Goal: Information Seeking & Learning: Compare options

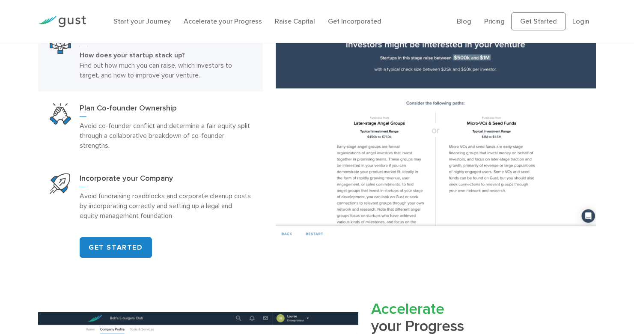
scroll to position [509, 0]
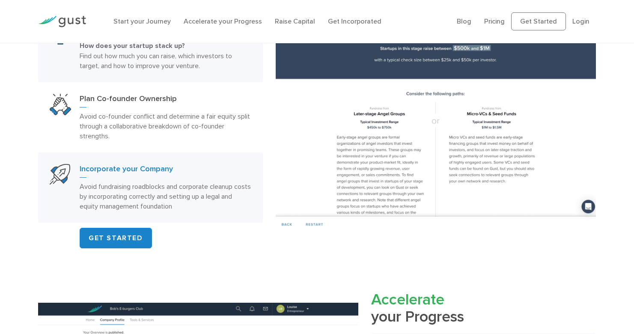
click at [152, 199] on p "Avoid fundraising roadblocks and corporate cleanup costs by incorporating corre…" at bounding box center [166, 196] width 172 height 30
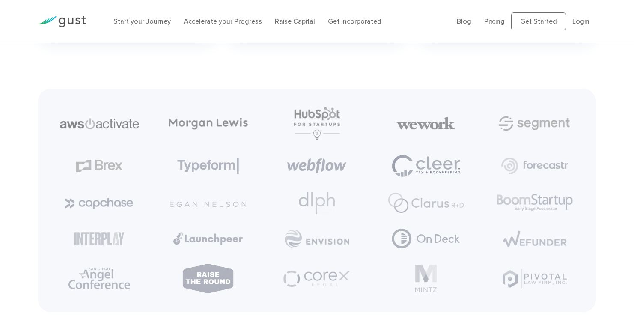
scroll to position [1941, 0]
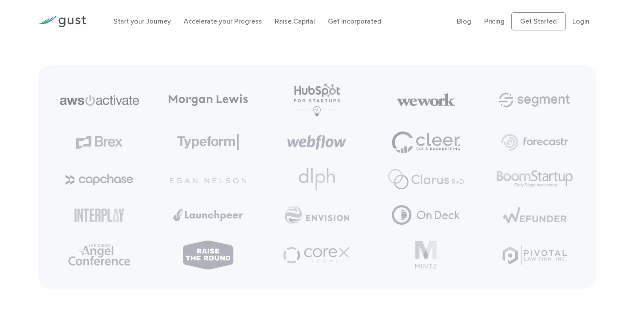
click at [323, 189] on img at bounding box center [317, 179] width 36 height 22
click at [425, 107] on img at bounding box center [425, 99] width 59 height 15
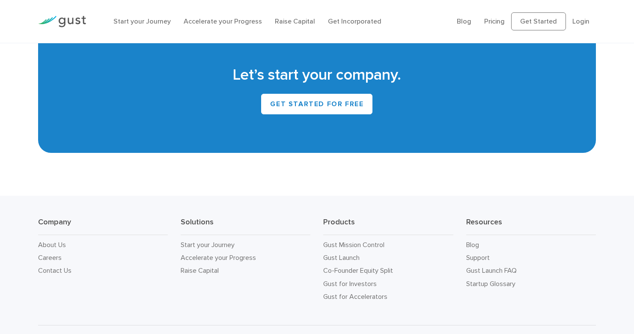
scroll to position [3709, 0]
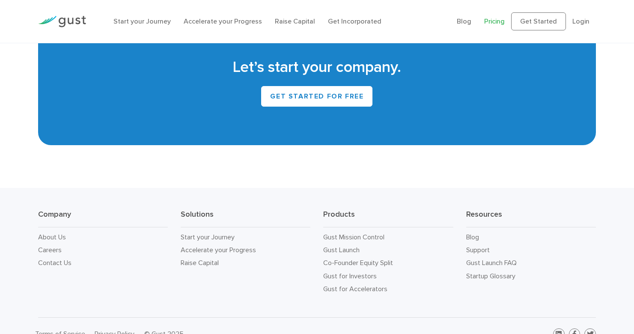
click at [495, 24] on link "Pricing" at bounding box center [494, 21] width 21 height 8
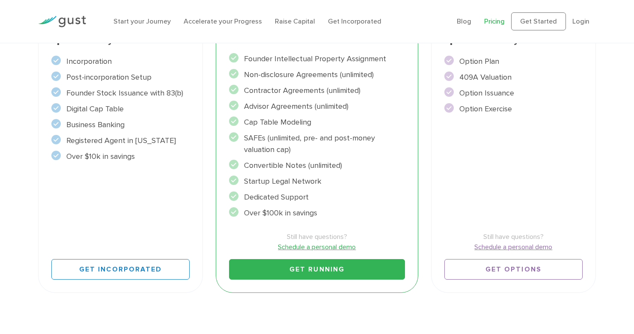
scroll to position [226, 0]
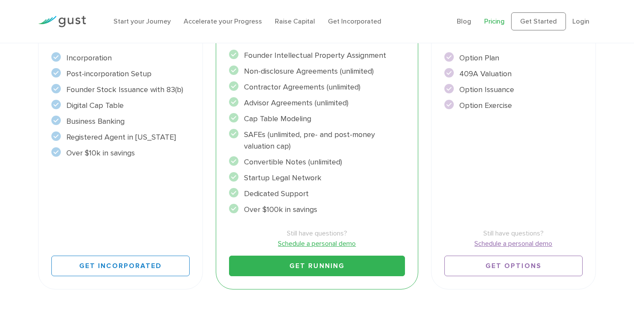
drag, startPoint x: 138, startPoint y: 153, endPoint x: 58, endPoint y: 79, distance: 109.0
click at [64, 89] on ul "Incorporation" at bounding box center [120, 105] width 138 height 107
drag, startPoint x: 55, startPoint y: 59, endPoint x: 62, endPoint y: 63, distance: 7.7
click at [61, 62] on ul "Incorporation" at bounding box center [120, 105] width 138 height 107
click at [83, 84] on ul "Incorporation" at bounding box center [120, 105] width 138 height 107
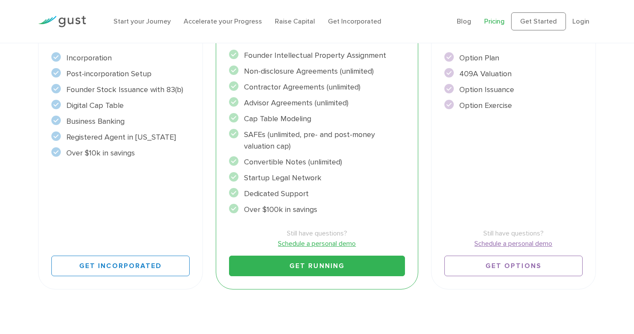
click at [105, 154] on li "Over $10k in savings" at bounding box center [120, 153] width 138 height 12
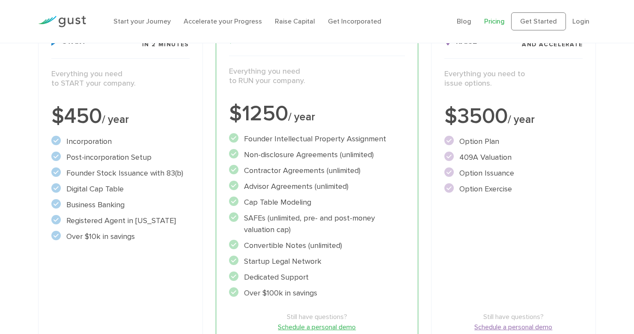
scroll to position [146, 0]
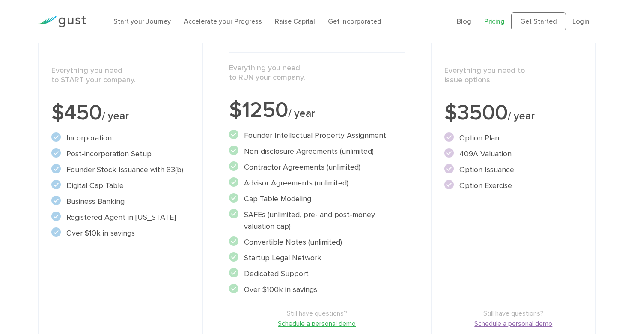
drag, startPoint x: 244, startPoint y: 135, endPoint x: 362, endPoint y: 303, distance: 205.9
click at [362, 303] on div "Accelerate Includes START Everything you need to RUN your company. $1250 / year…" at bounding box center [317, 194] width 202 height 351
click at [339, 283] on ul "Founder Intellectual Property Assignment" at bounding box center [317, 213] width 176 height 166
drag, startPoint x: 336, startPoint y: 291, endPoint x: 223, endPoint y: 93, distance: 227.4
click at [223, 93] on div "Accelerate Includes START Everything you need to RUN your company. $1250 / year…" at bounding box center [317, 194] width 202 height 351
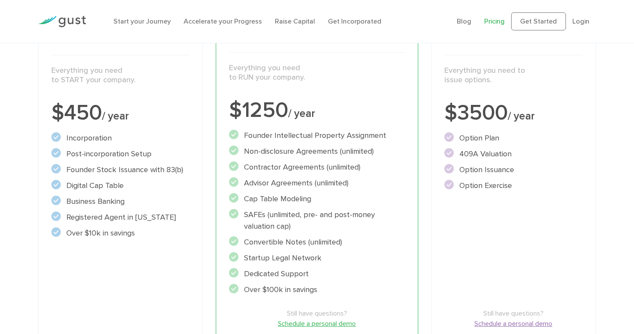
click at [246, 96] on div "Accelerate Includes START Everything you need to RUN your company. $1250 / year…" at bounding box center [317, 194] width 202 height 351
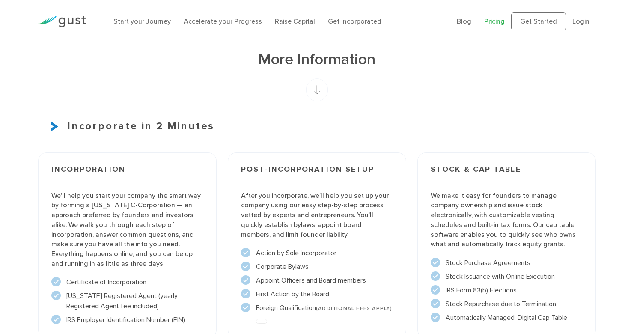
scroll to position [568, 0]
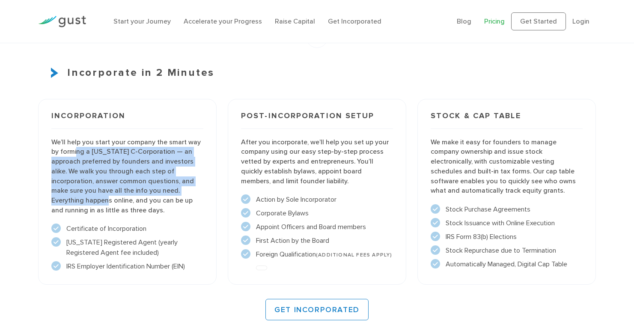
drag, startPoint x: 76, startPoint y: 155, endPoint x: 119, endPoint y: 206, distance: 67.5
click at [115, 201] on p "We’ll help you start your company the smart way by forming a [US_STATE] C-Corpo…" at bounding box center [127, 176] width 152 height 78
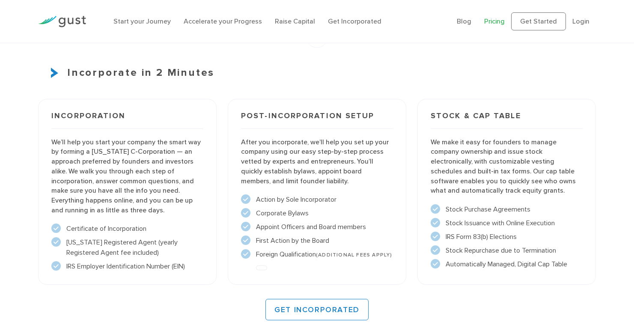
click at [119, 206] on p "We’ll help you start your company the smart way by forming a [US_STATE] C-Corpo…" at bounding box center [127, 176] width 152 height 78
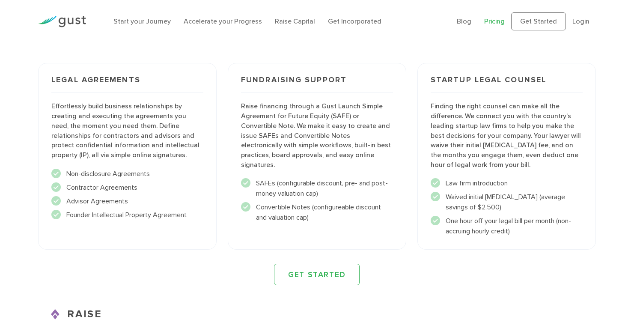
scroll to position [881, 0]
drag, startPoint x: 515, startPoint y: 241, endPoint x: 443, endPoint y: 106, distance: 152.8
click at [443, 106] on div "Startup Legal Counsel Finding the right counsel can make all the difference. We…" at bounding box center [506, 155] width 179 height 187
click at [478, 138] on p "Finding the right counsel can make all the difference. We connect you with the …" at bounding box center [507, 135] width 152 height 68
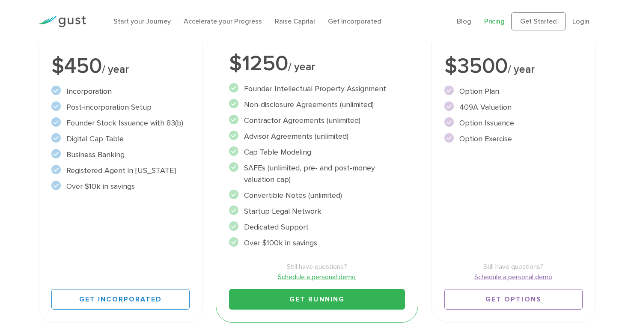
scroll to position [209, 0]
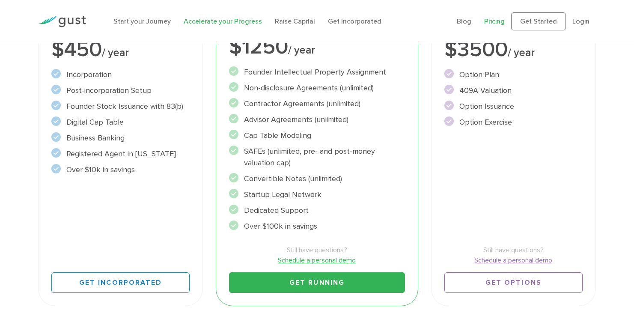
click at [202, 19] on link "Accelerate your Progress" at bounding box center [223, 21] width 78 height 8
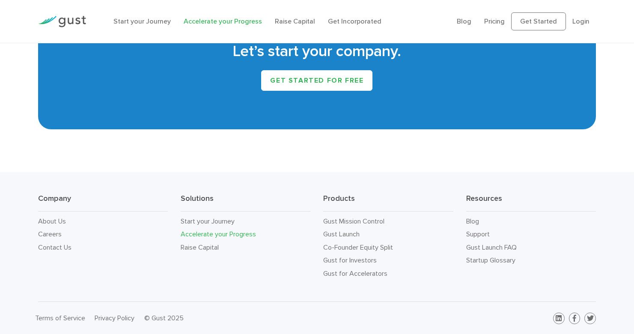
scroll to position [1525, 0]
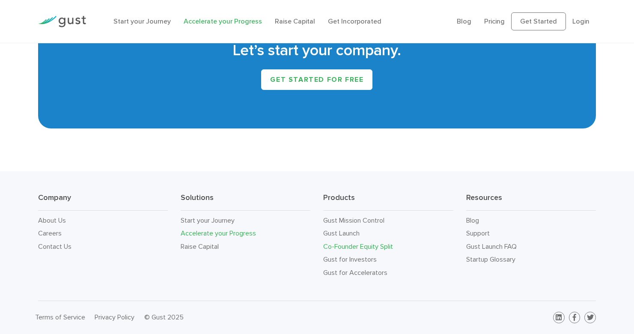
click at [356, 248] on link "Co-Founder Equity Split" at bounding box center [358, 246] width 70 height 8
